Goal: Navigation & Orientation: Find specific page/section

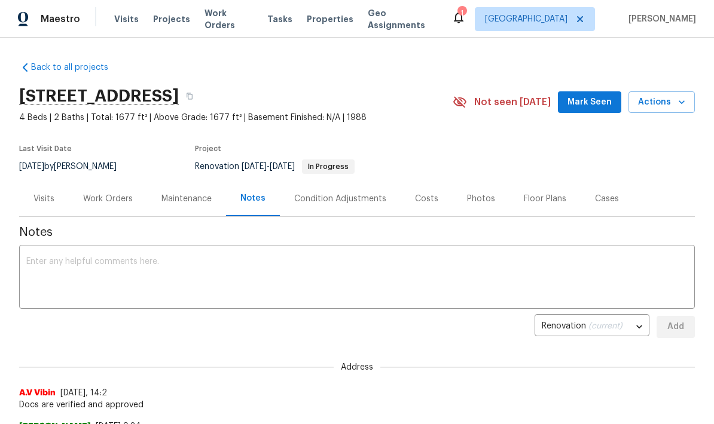
click at [29, 72] on icon at bounding box center [25, 68] width 12 height 12
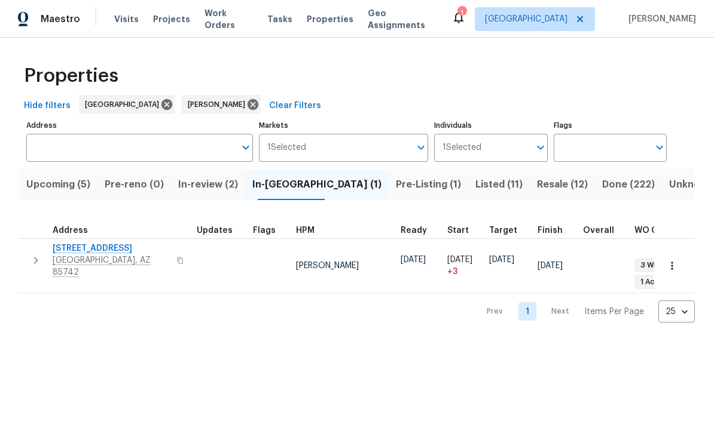
click at [537, 180] on span "Resale (12)" at bounding box center [562, 184] width 51 height 17
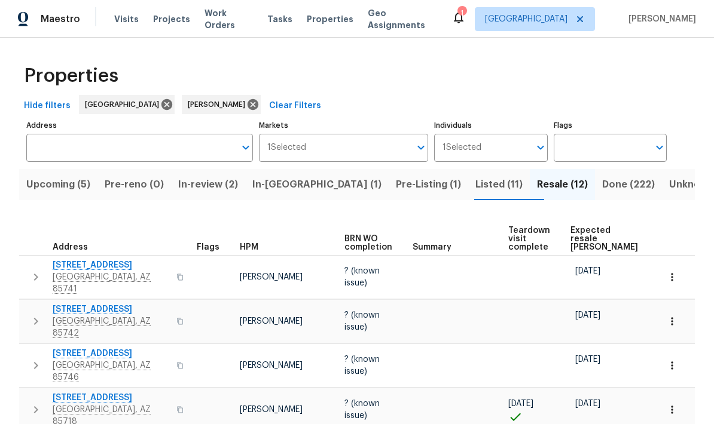
click at [670, 316] on icon "button" at bounding box center [672, 322] width 12 height 12
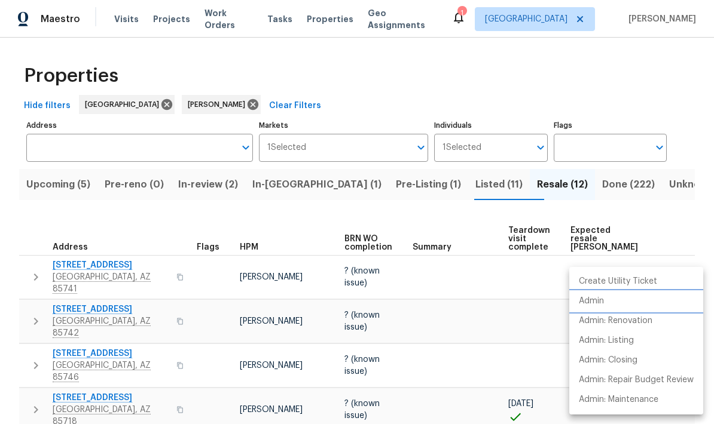
click at [602, 302] on p "Admin" at bounding box center [590, 301] width 25 height 13
